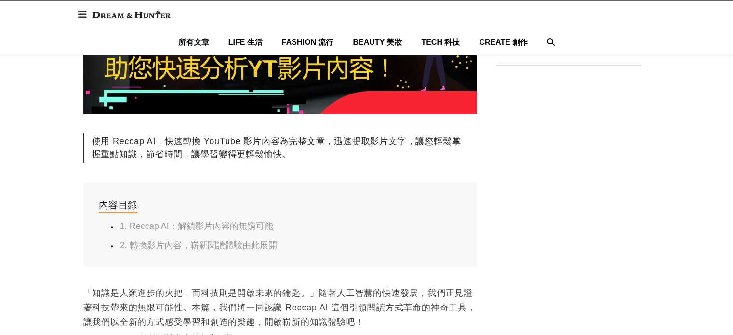
scroll to position [337, 0]
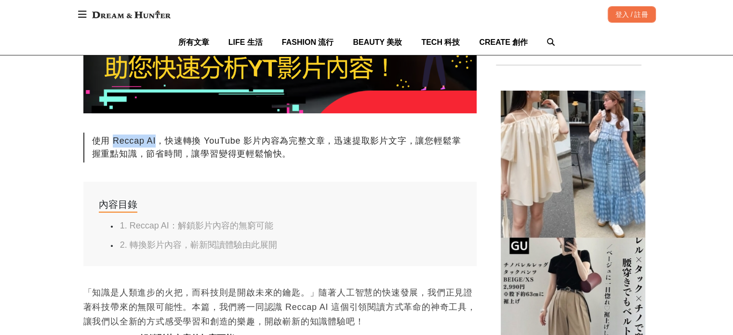
drag, startPoint x: 113, startPoint y: 140, endPoint x: 153, endPoint y: 139, distance: 39.5
click at [153, 139] on div "使用 Reccap AI，快速轉換 YouTube 影片內容為完整文章，迅速提取影片文字，讓您輕鬆掌握重點知識，節省時間，讓學習變得更輕鬆愉快。" at bounding box center [279, 148] width 393 height 30
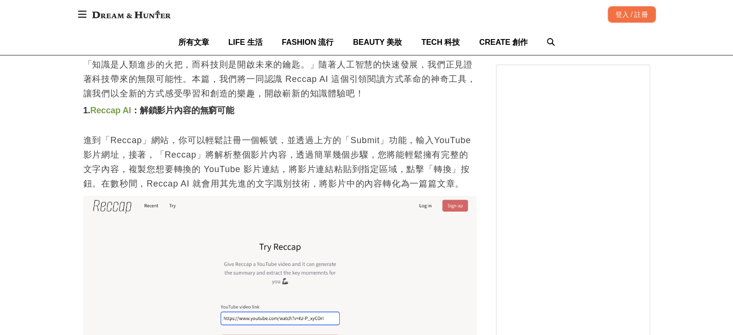
scroll to position [530, 0]
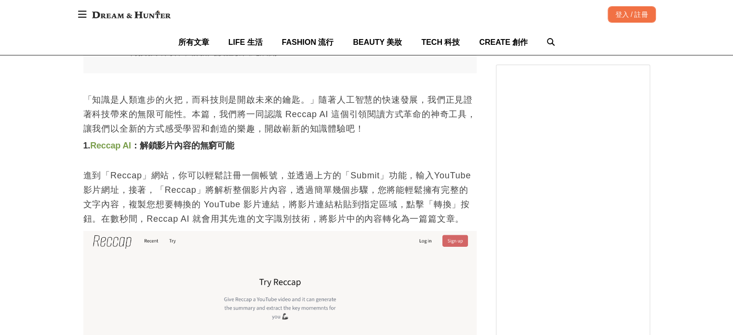
click at [127, 150] on link "Reccap AI" at bounding box center [110, 146] width 41 height 10
